Goal: Task Accomplishment & Management: Manage account settings

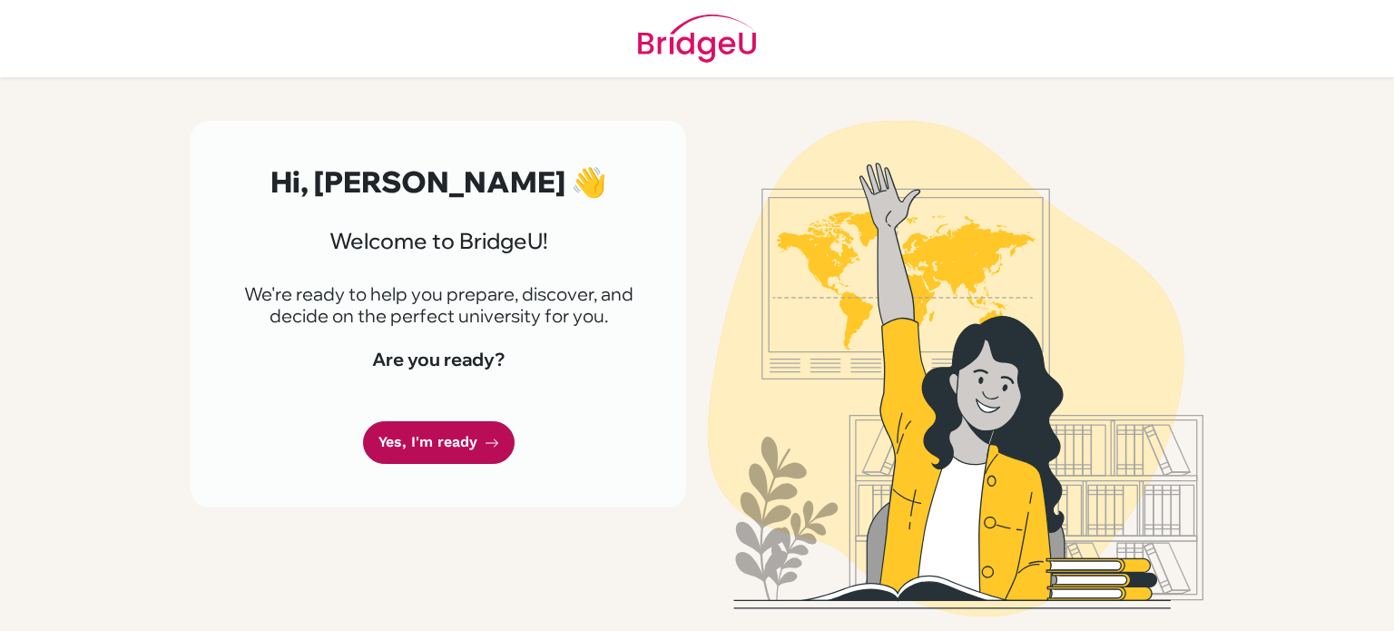
click at [421, 443] on link "Yes, I'm ready" at bounding box center [439, 442] width 152 height 43
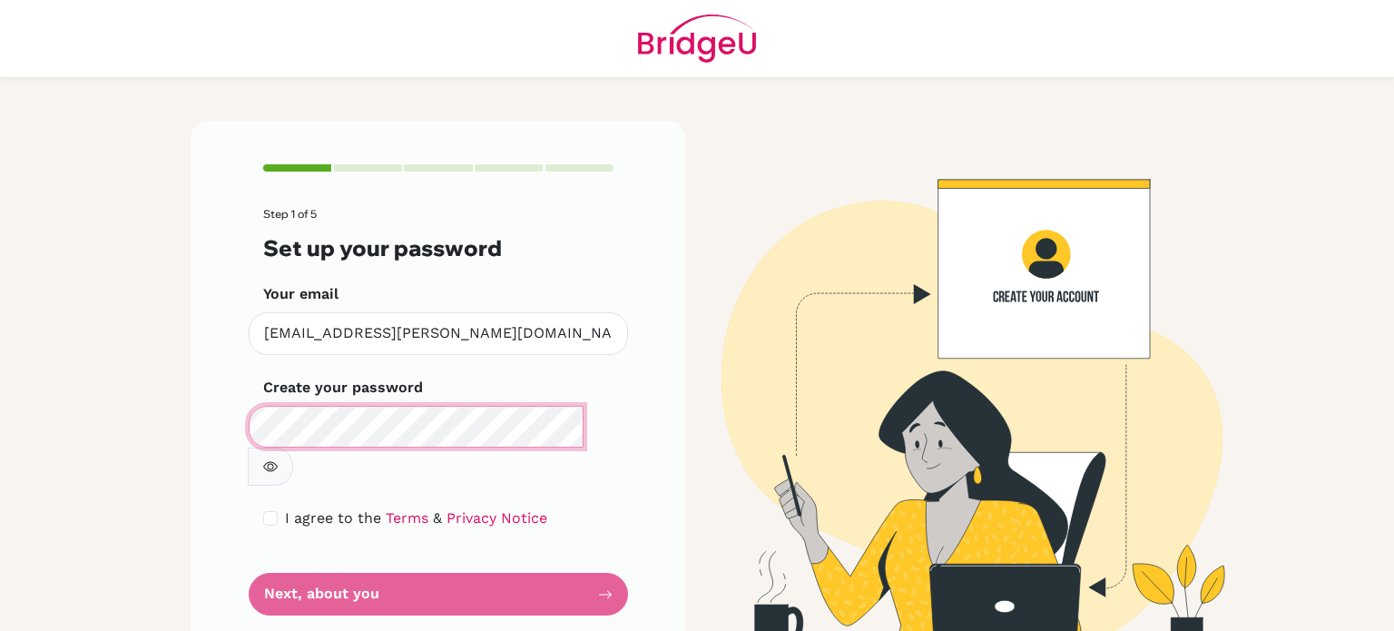
scroll to position [4, 0]
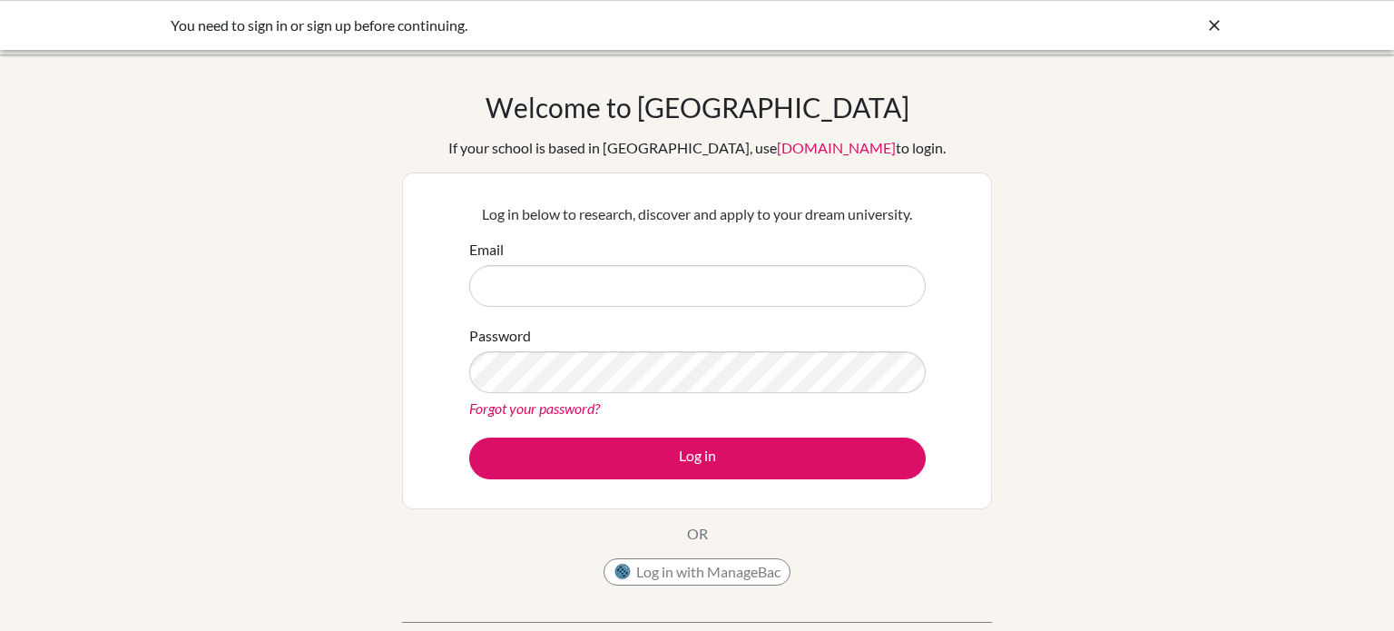
click at [0, 334] on div "Welcome to BridgeU If your school is based in China, use app.bridge-u.com.cn to…" at bounding box center [697, 388] width 1394 height 594
click at [529, 272] on input "Email" at bounding box center [697, 286] width 456 height 42
type input "a"
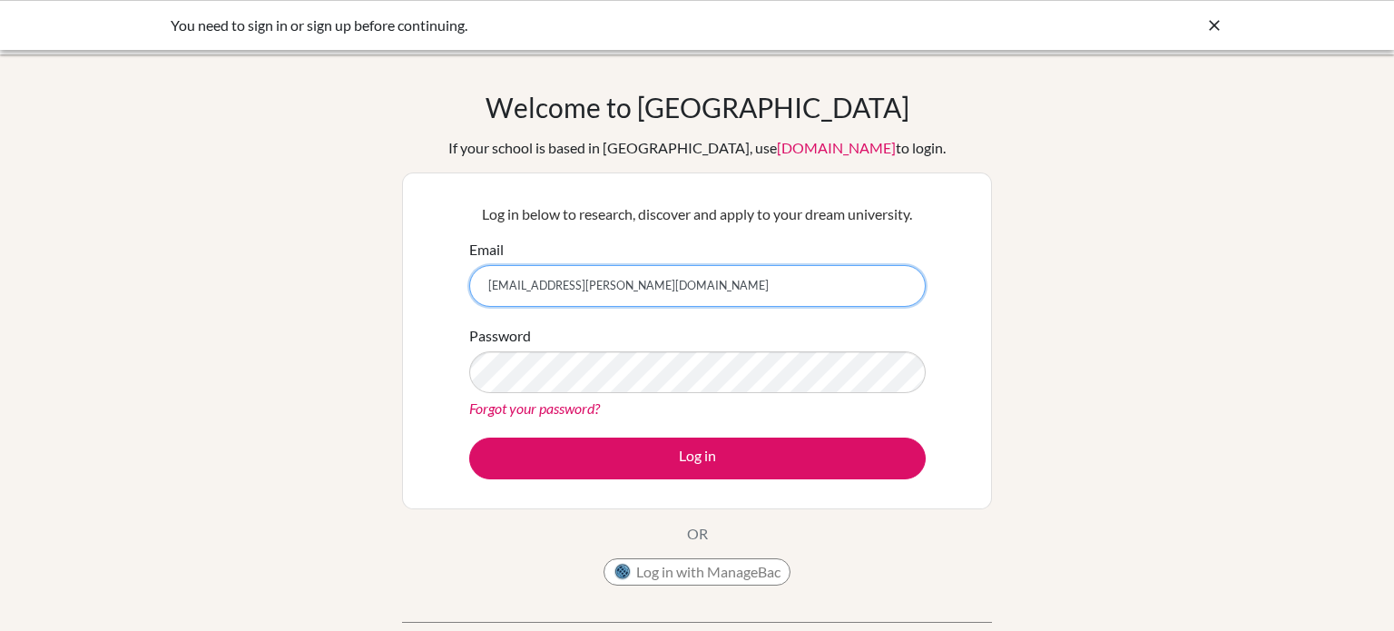
type input "[EMAIL_ADDRESS][PERSON_NAME][DOMAIN_NAME]"
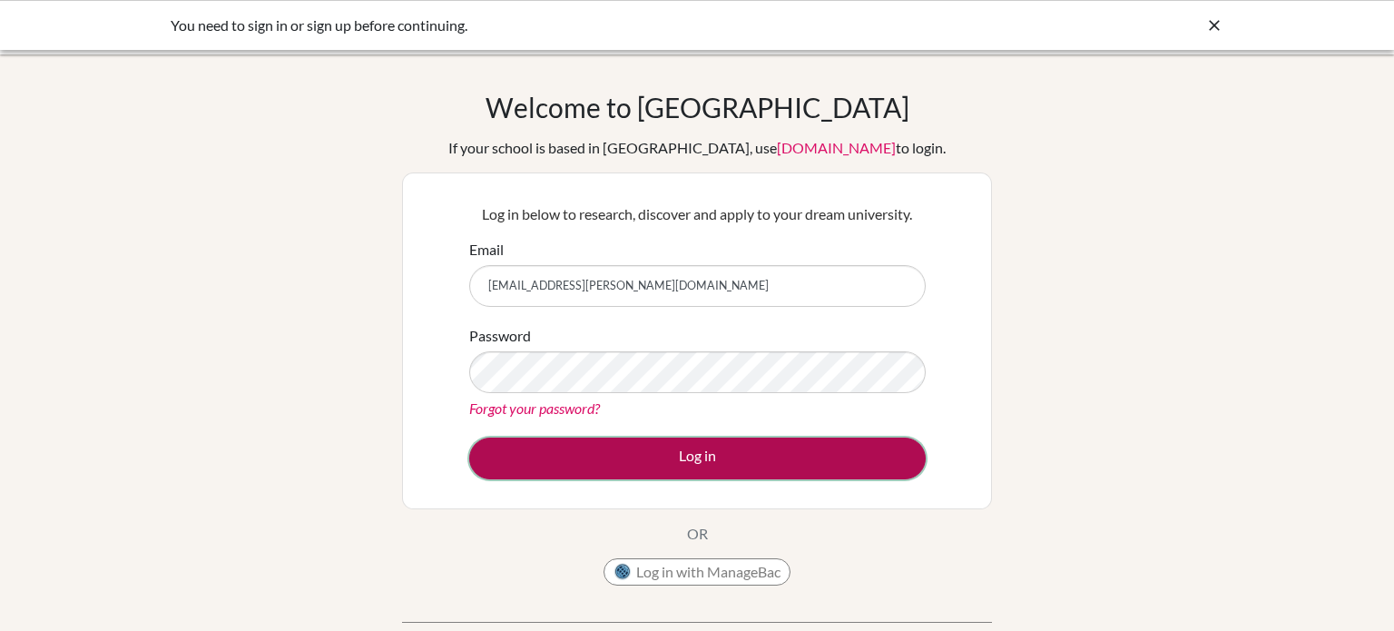
click at [541, 442] on button "Log in" at bounding box center [697, 458] width 456 height 42
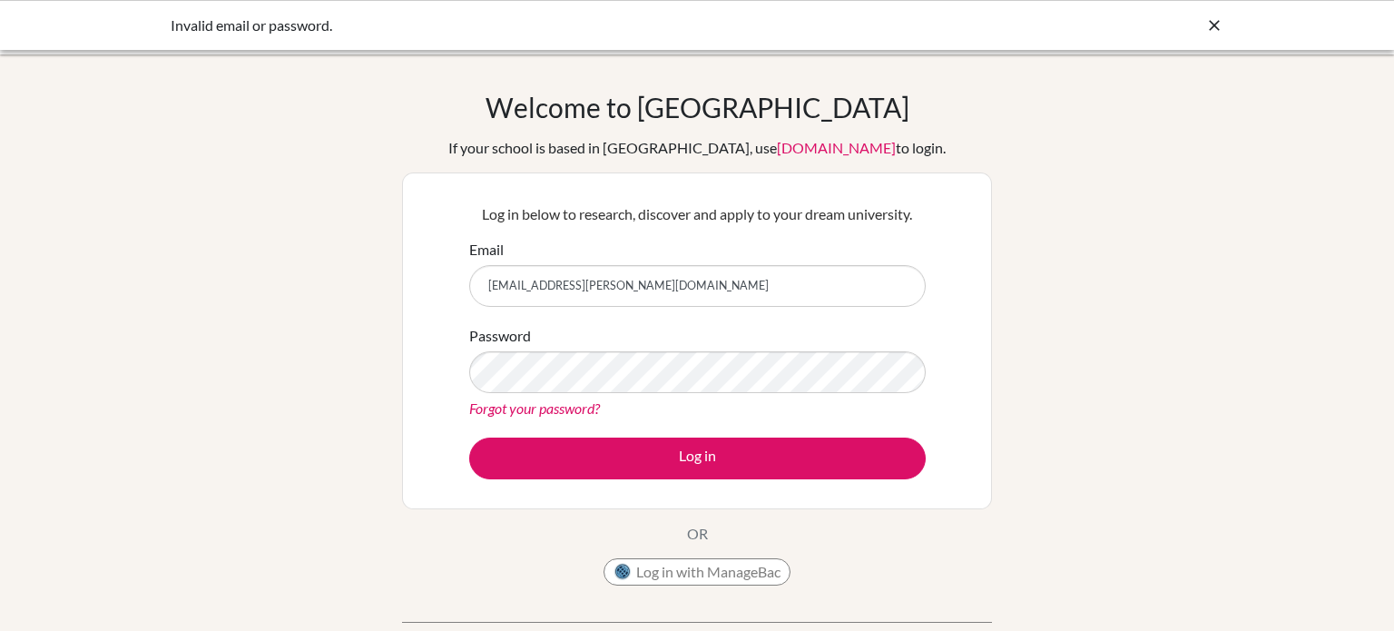
click at [520, 405] on link "Forgot your password?" at bounding box center [534, 407] width 131 height 17
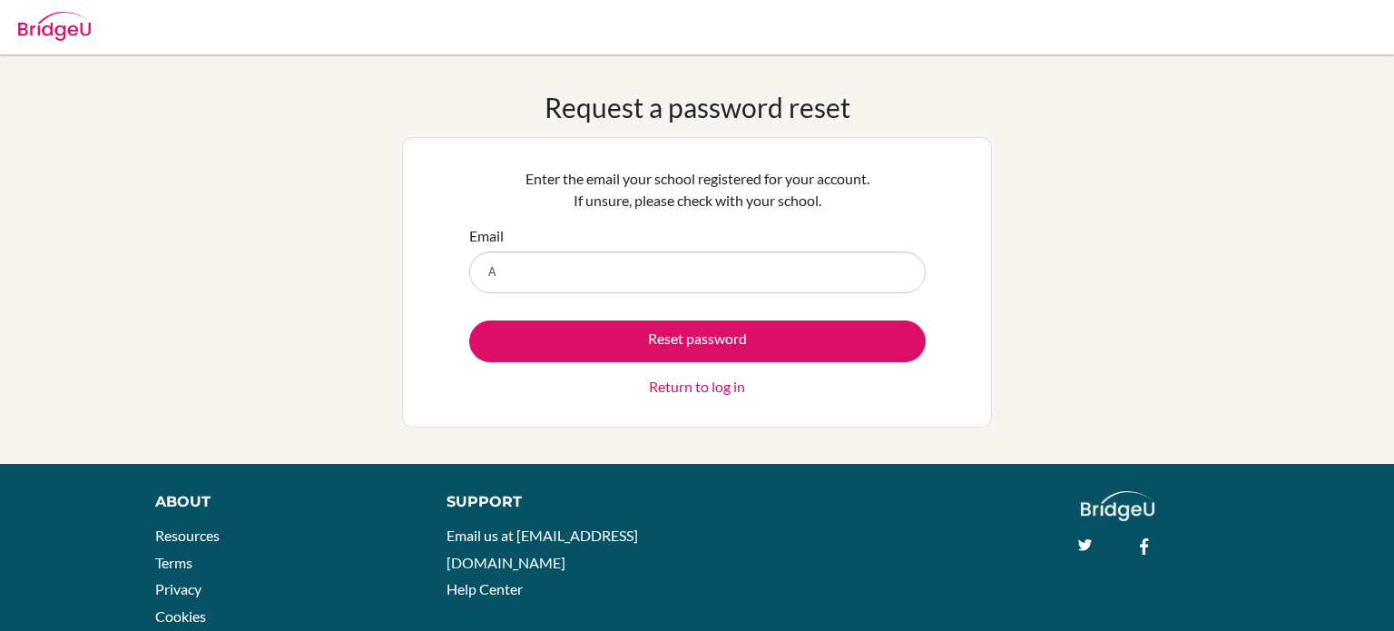
type input "ameer.mohammad@summitschool.ae"
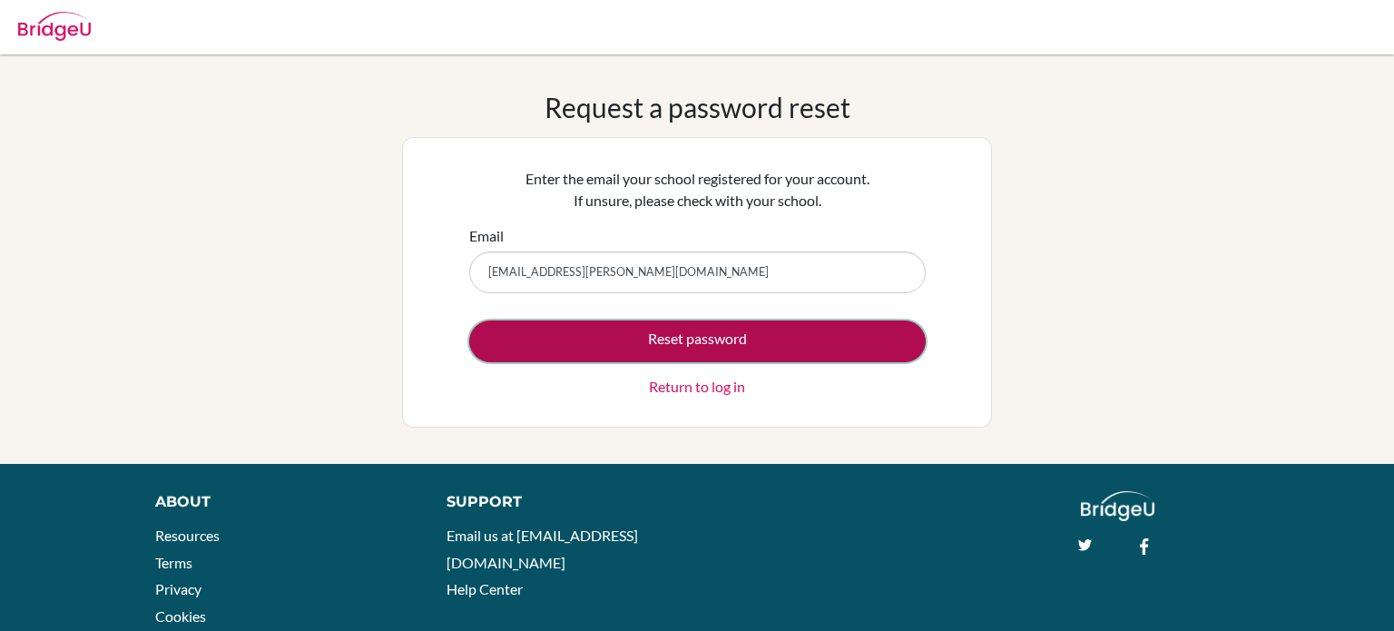
click at [661, 351] on button "Reset password" at bounding box center [697, 341] width 456 height 42
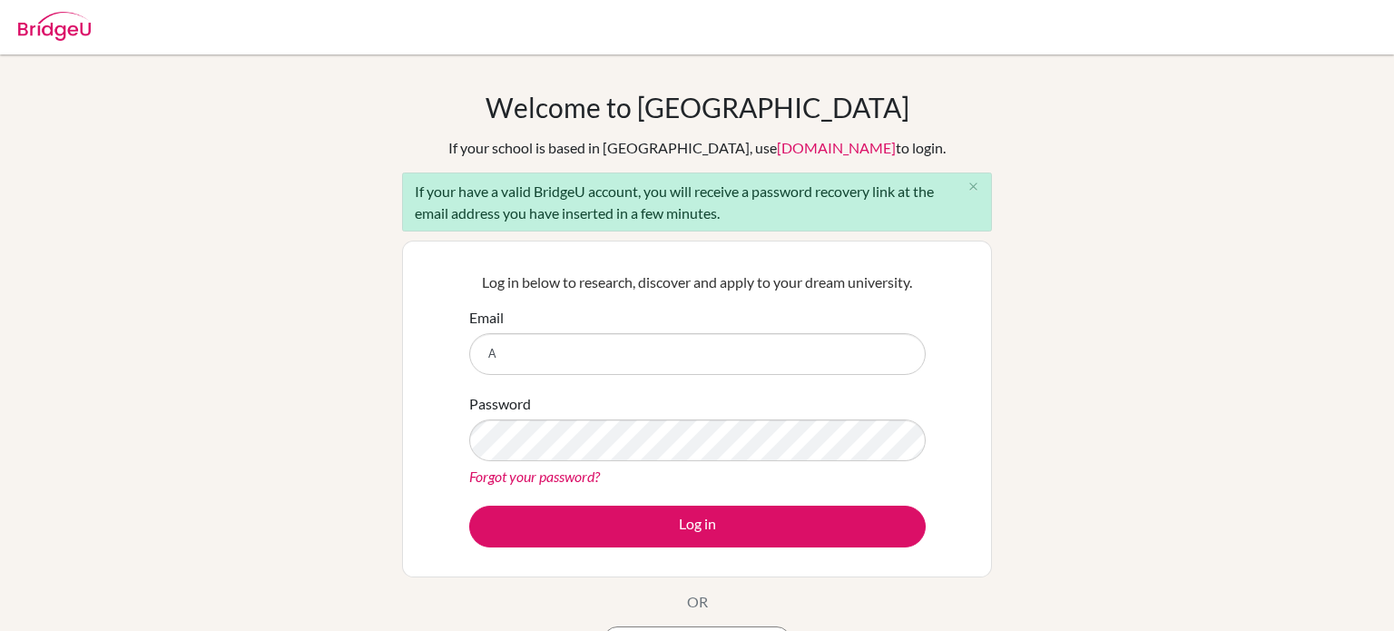
type input "ameer.mohammad@summitschool.ae"
click at [0, 329] on div "Welcome to BridgeU If your school is based in China, use app.bridge-u.com.cn to…" at bounding box center [697, 422] width 1394 height 662
click at [483, 482] on link "Forgot your password?" at bounding box center [534, 475] width 131 height 17
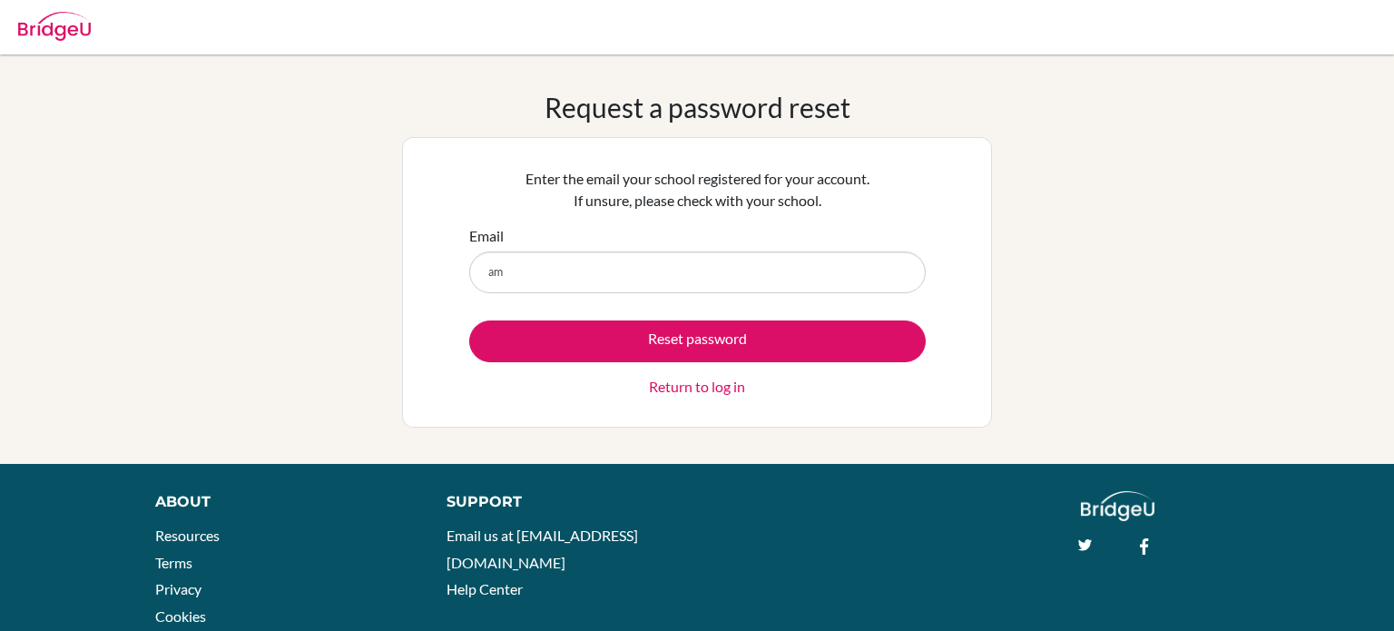
type input "[EMAIL_ADDRESS][PERSON_NAME][DOMAIN_NAME]"
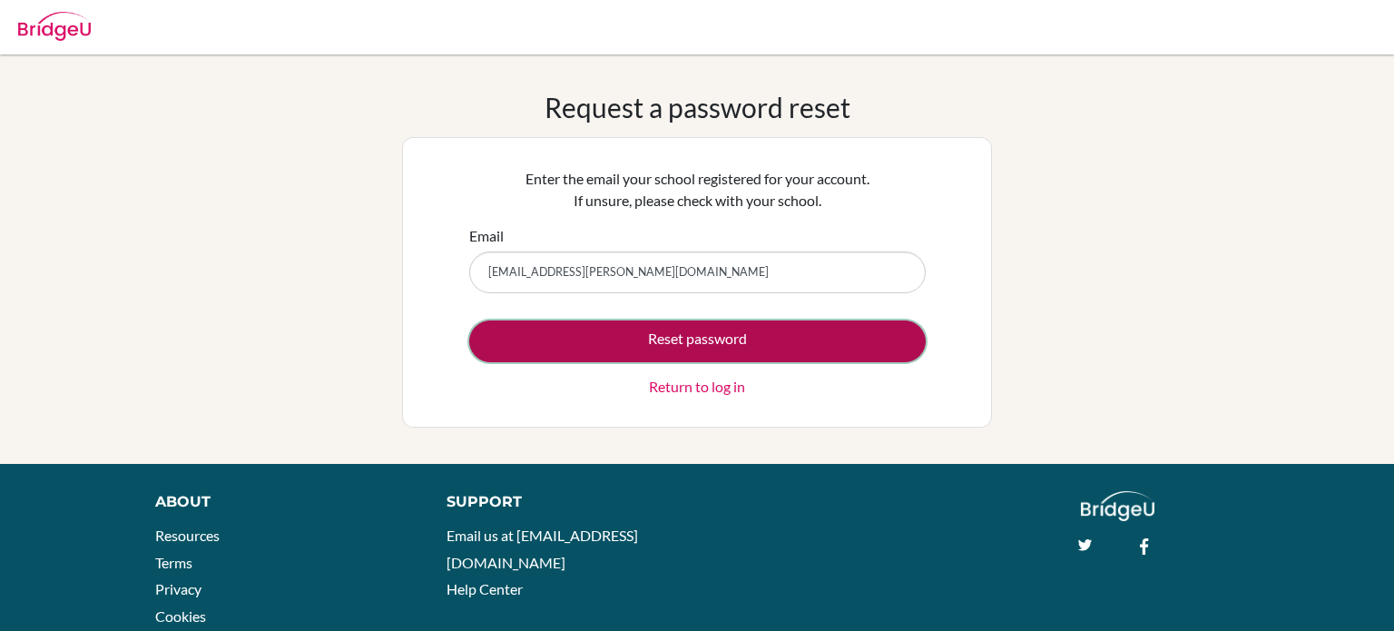
click at [506, 341] on button "Reset password" at bounding box center [697, 341] width 456 height 42
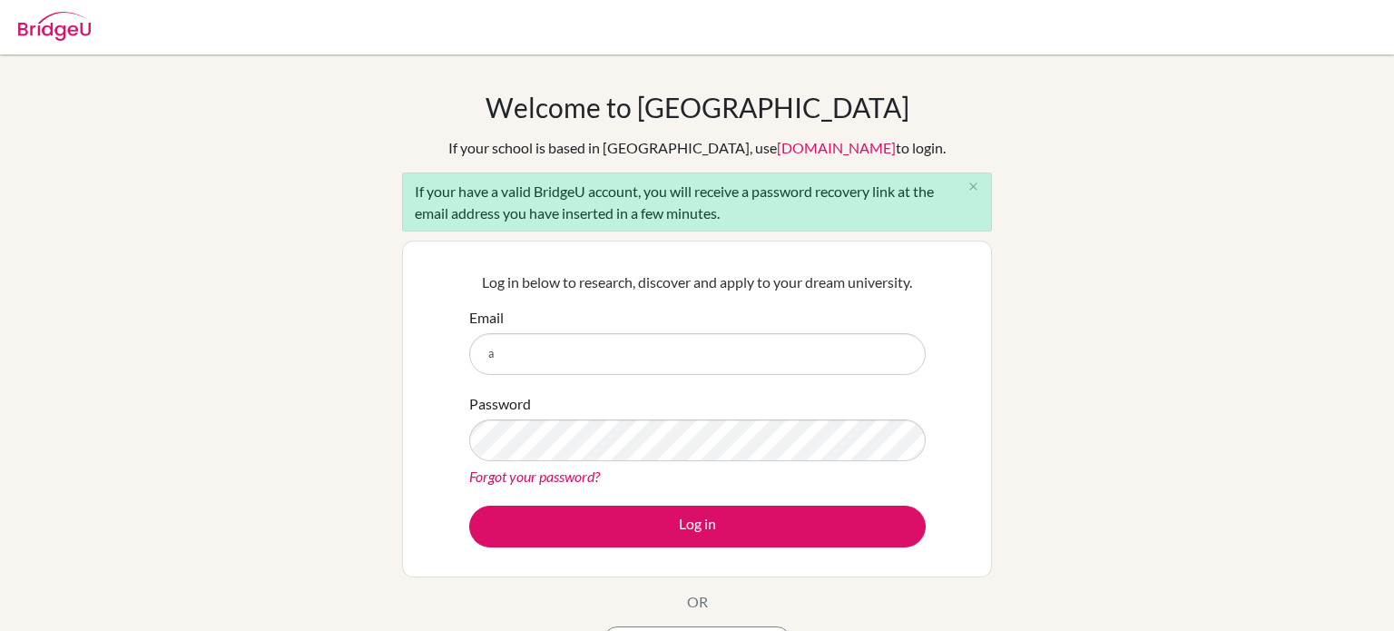
type input "[EMAIL_ADDRESS][PERSON_NAME][DOMAIN_NAME]"
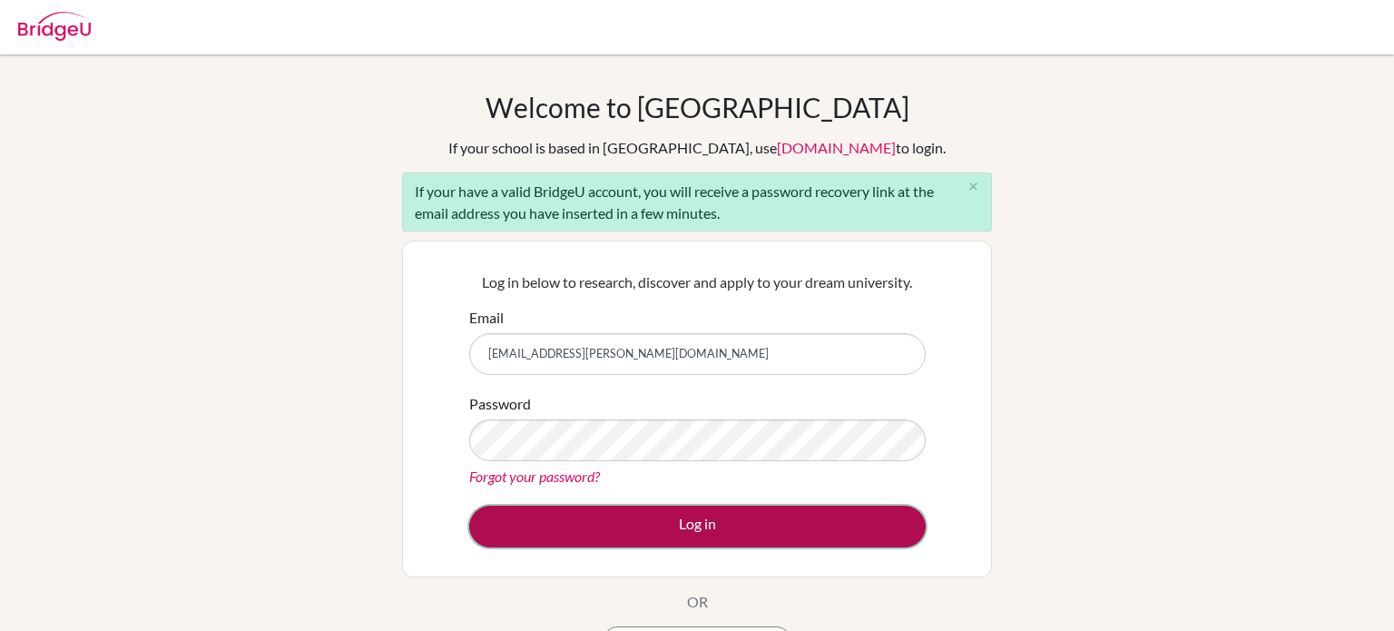
click at [541, 517] on button "Log in" at bounding box center [697, 527] width 456 height 42
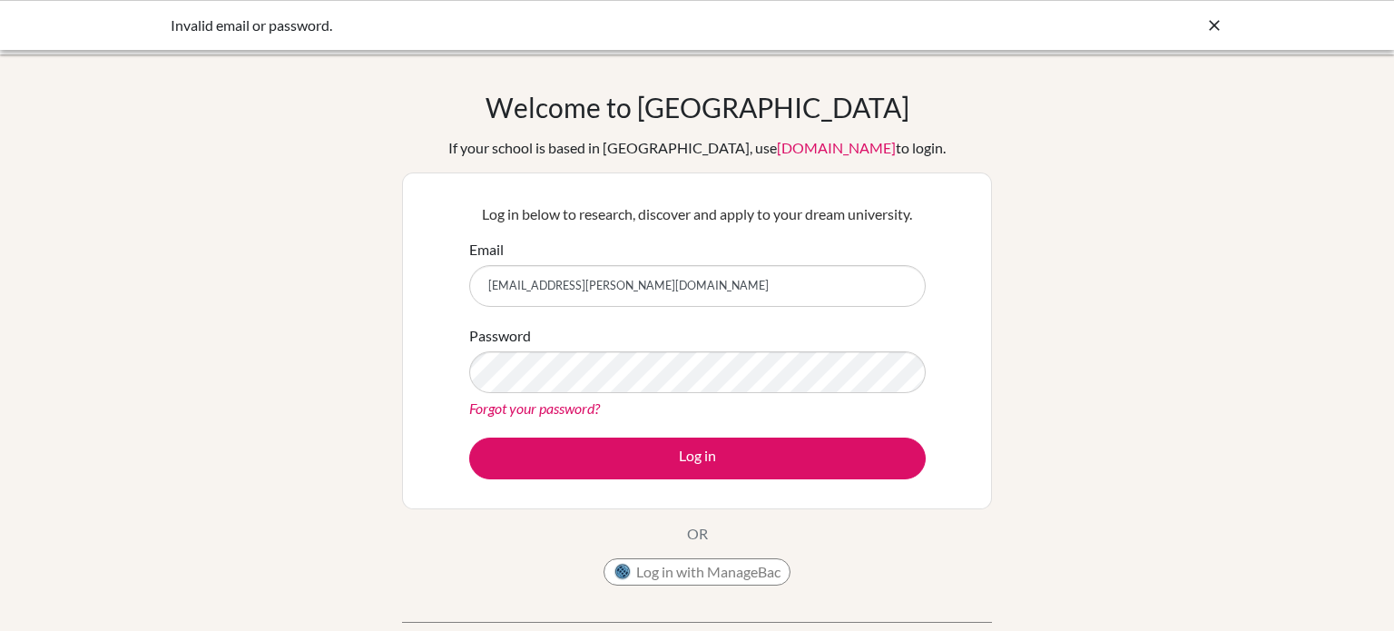
click at [542, 411] on link "Forgot your password?" at bounding box center [534, 407] width 131 height 17
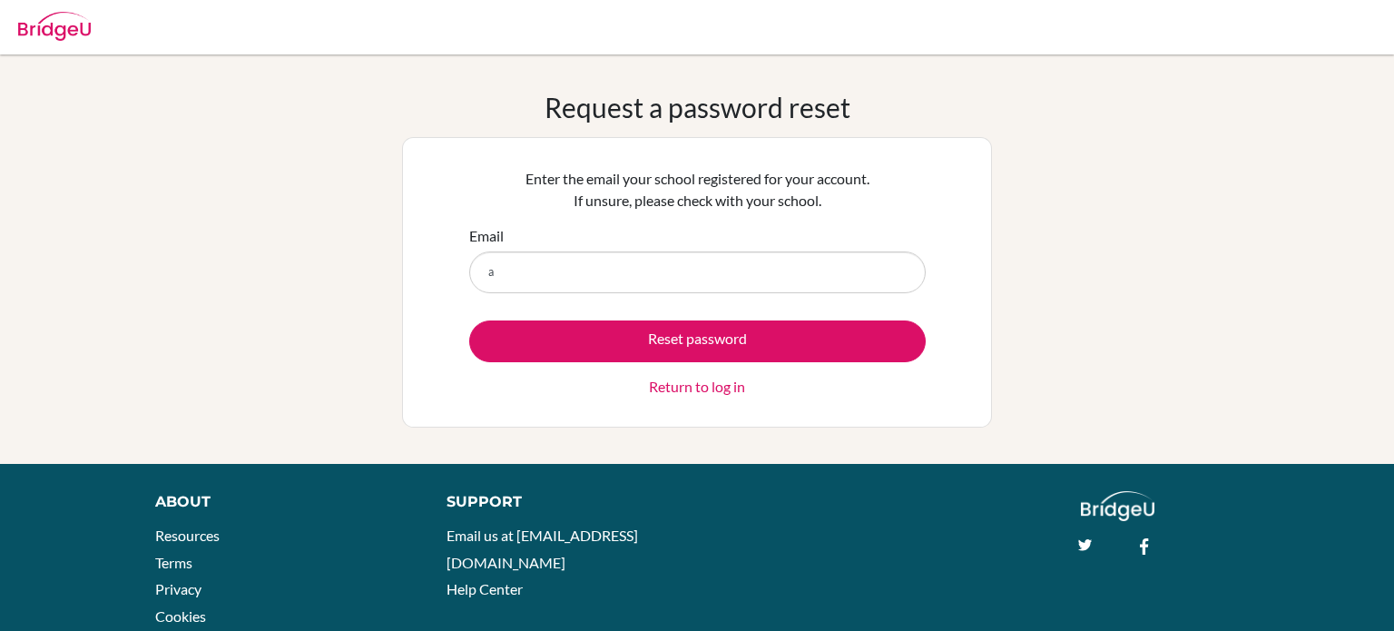
type input "[EMAIL_ADDRESS][PERSON_NAME][DOMAIN_NAME]"
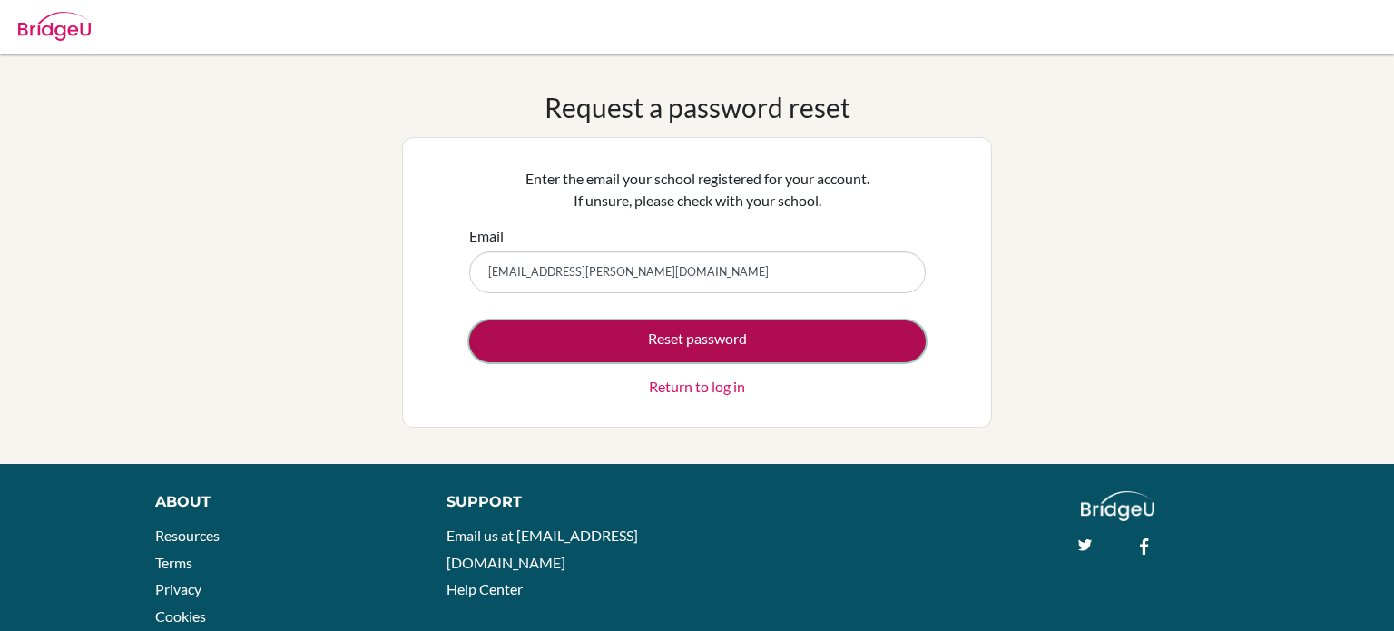
click at [496, 339] on button "Reset password" at bounding box center [697, 341] width 456 height 42
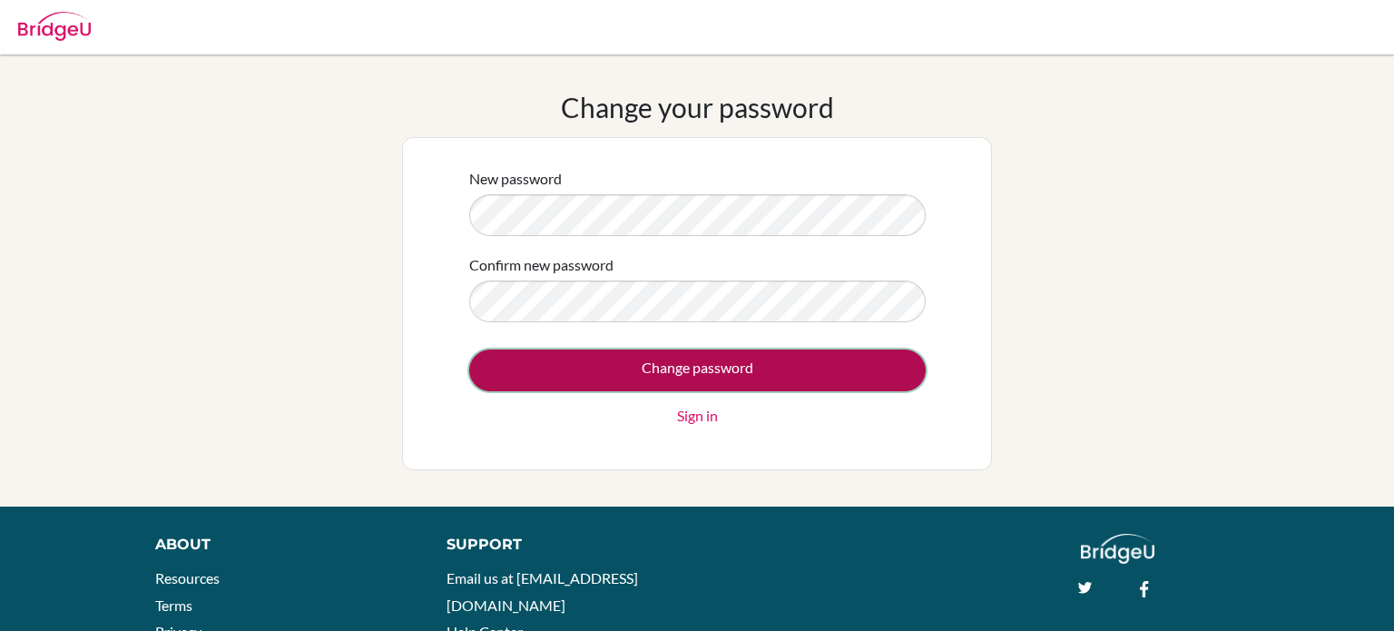
click at [541, 389] on input "Change password" at bounding box center [697, 370] width 456 height 42
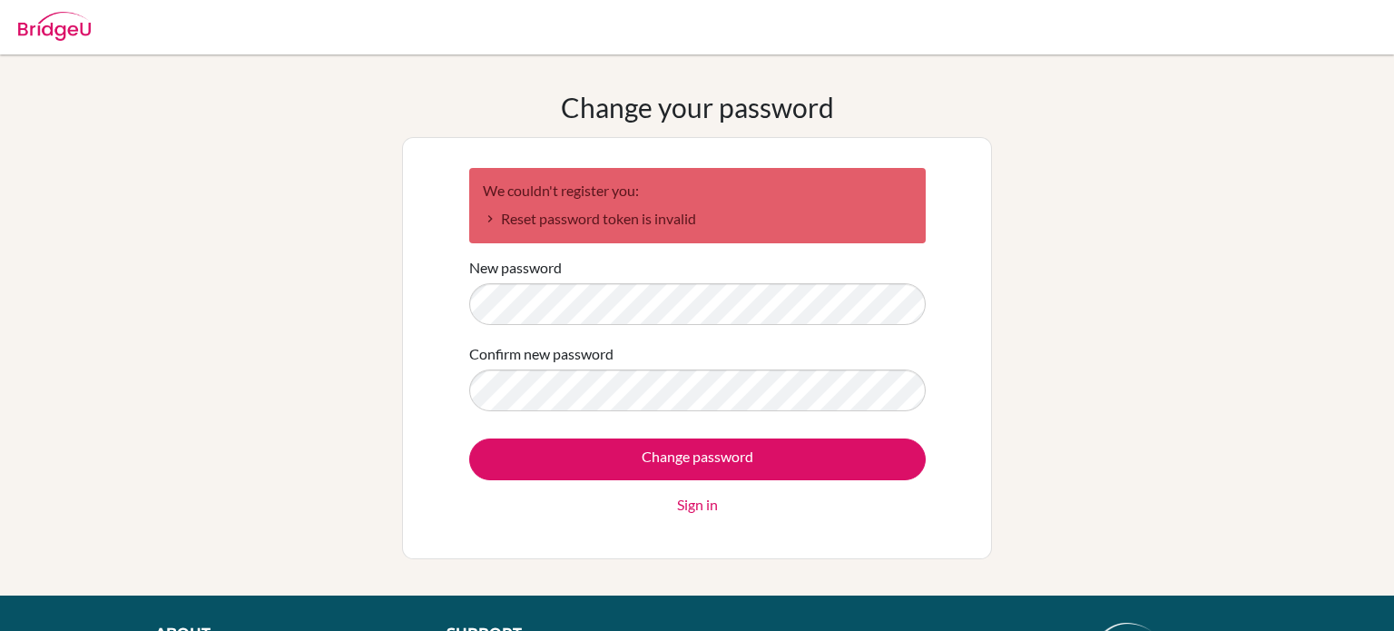
click at [519, 363] on label "Confirm new password" at bounding box center [541, 354] width 144 height 22
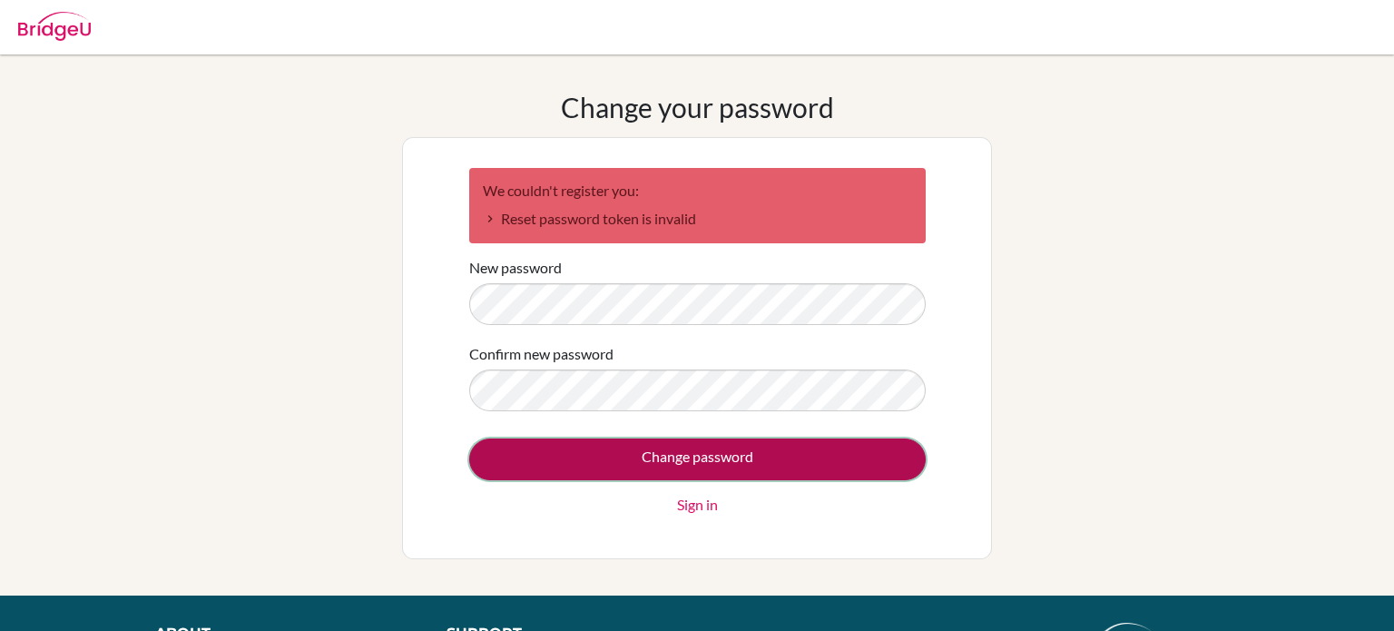
click at [540, 445] on input "Change password" at bounding box center [697, 459] width 456 height 42
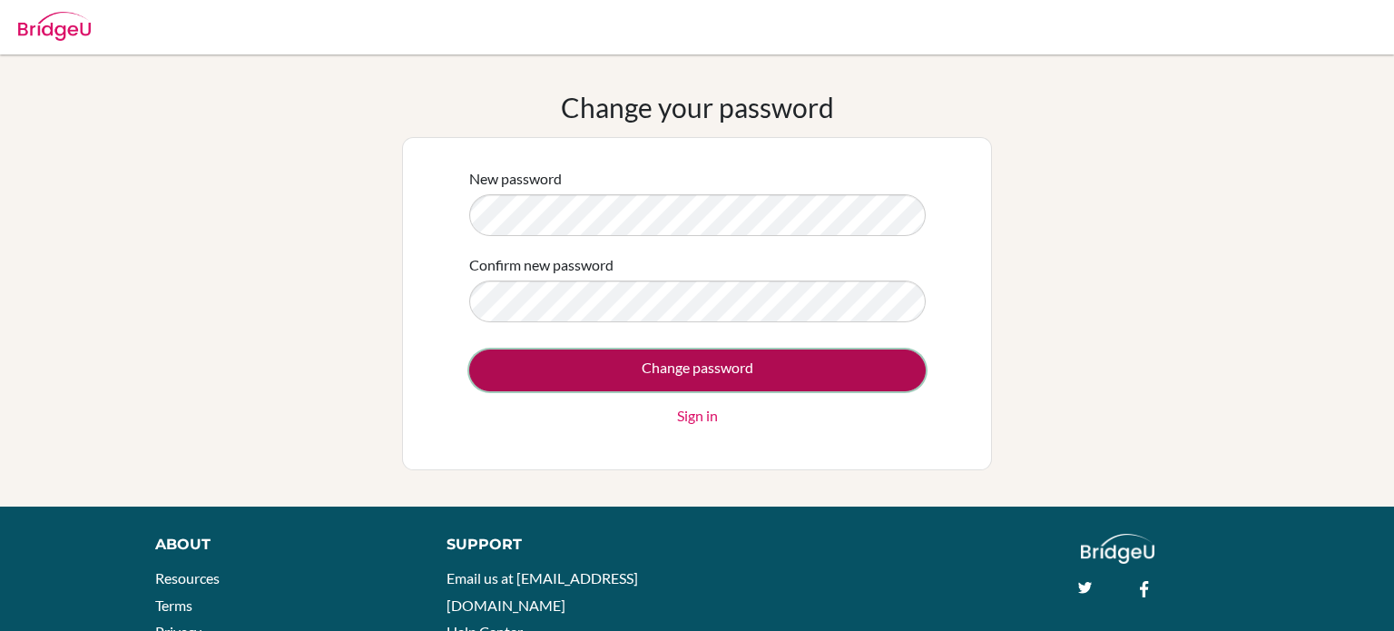
click at [532, 373] on input "Change password" at bounding box center [697, 370] width 456 height 42
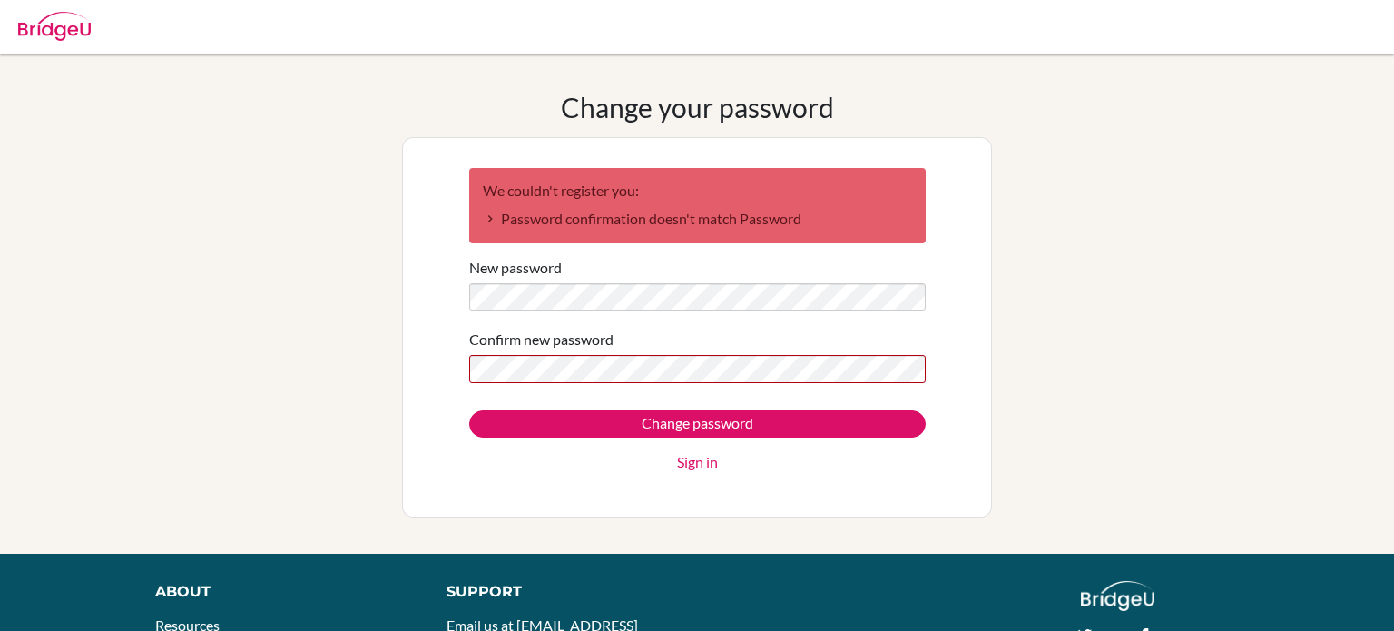
click at [483, 223] on li "Password confirmation doesn't match Password" at bounding box center [697, 219] width 429 height 22
click at [518, 229] on li "Password confirmation doesn't match Password" at bounding box center [697, 219] width 429 height 22
click at [502, 218] on li "Password confirmation doesn't match Password" at bounding box center [697, 219] width 429 height 22
click at [522, 223] on li "Password confirmation doesn't match Password" at bounding box center [697, 219] width 429 height 22
click at [494, 346] on label "Confirm new password" at bounding box center [541, 340] width 144 height 22
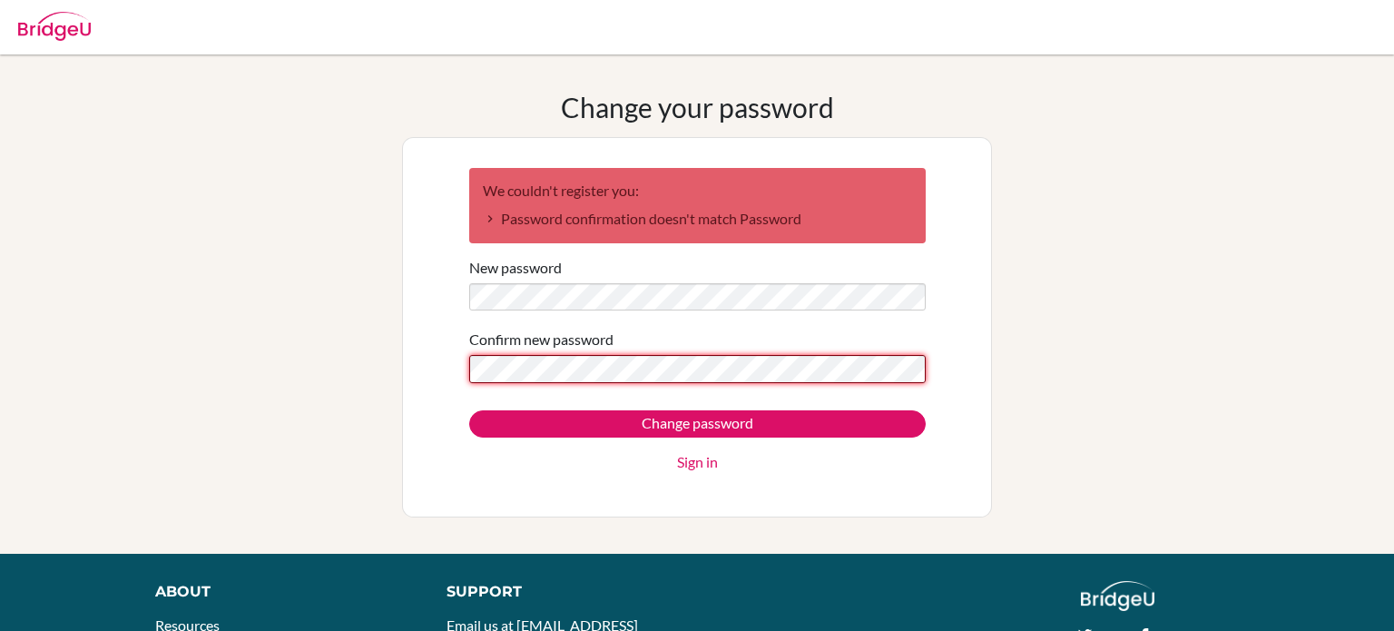
click at [469, 410] on input "Change password" at bounding box center [697, 423] width 456 height 27
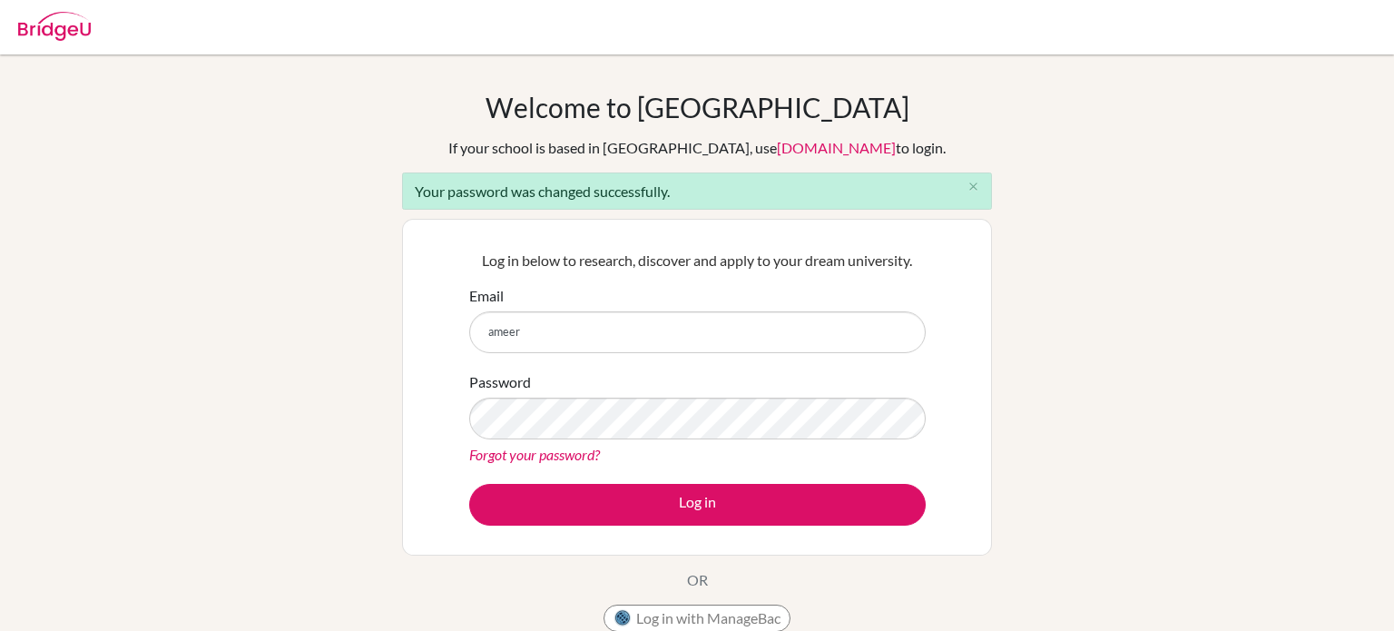
type input "[EMAIL_ADDRESS][PERSON_NAME][DOMAIN_NAME]"
click at [511, 452] on link "Forgot your password?" at bounding box center [534, 454] width 131 height 17
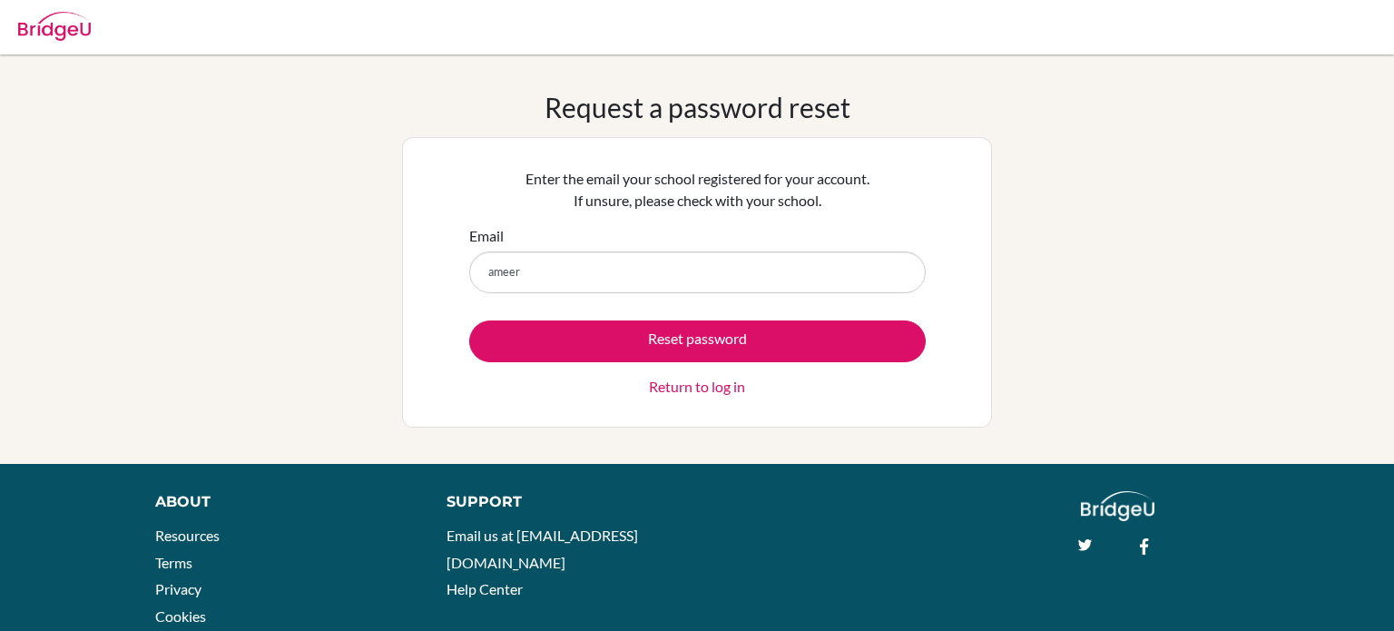
type input "[EMAIL_ADDRESS][PERSON_NAME][DOMAIN_NAME]"
click at [677, 387] on link "Return to log in" at bounding box center [697, 387] width 96 height 22
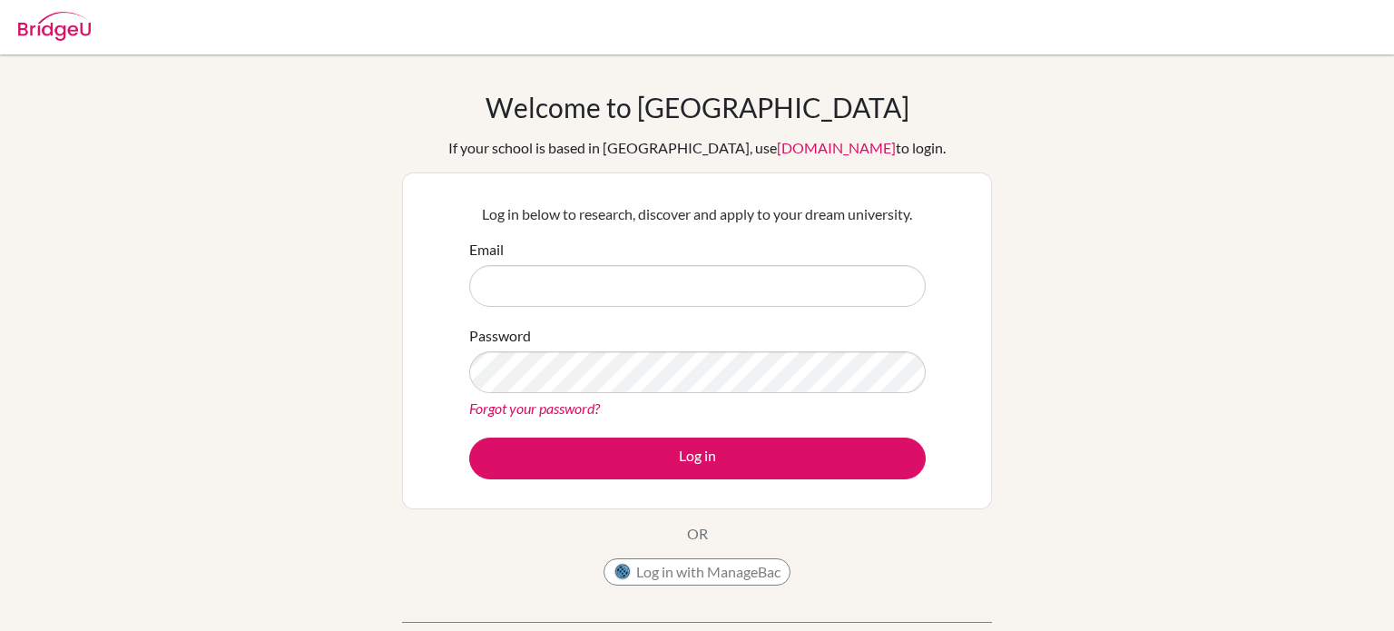
type input "I"
type input "[EMAIL_ADDRESS][PERSON_NAME][DOMAIN_NAME]"
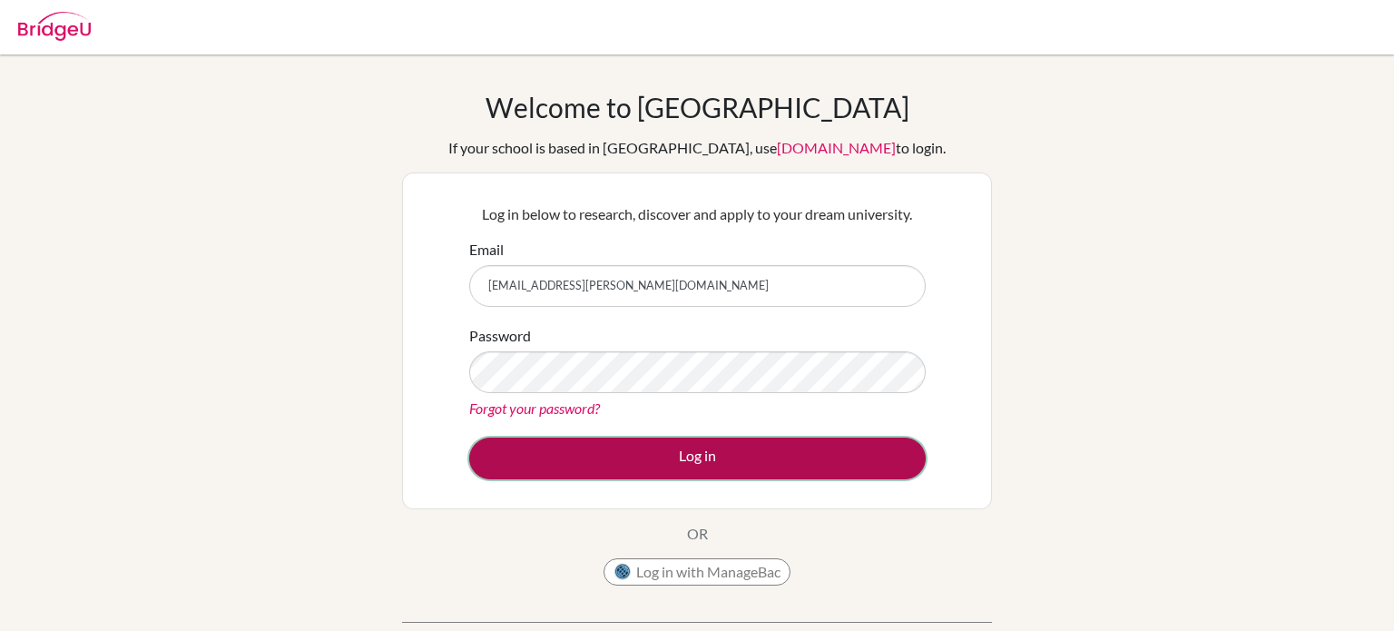
click at [536, 443] on button "Log in" at bounding box center [697, 458] width 456 height 42
